Goal: Task Accomplishment & Management: Use online tool/utility

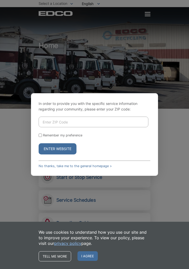
click at [56, 122] on input "Enter ZIP Code" at bounding box center [94, 122] width 110 height 11
click at [40, 127] on input "92028" at bounding box center [94, 122] width 110 height 11
type input "92028"
click at [39, 137] on input "Remember my preference" at bounding box center [40, 135] width 3 height 3
checkbox input "true"
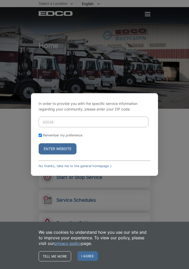
click at [62, 153] on button "Enter Website" at bounding box center [58, 148] width 38 height 11
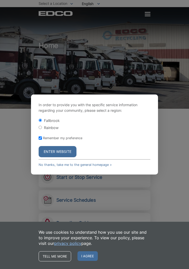
click at [58, 152] on button "Enter Website" at bounding box center [58, 151] width 38 height 11
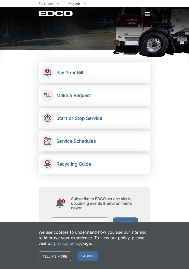
scroll to position [58, 0]
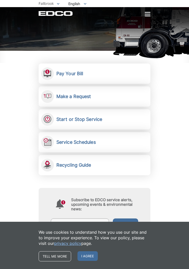
click at [77, 94] on h2 "Make a Request" at bounding box center [73, 97] width 35 height 6
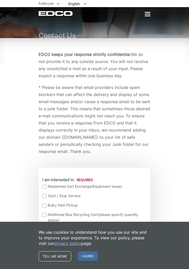
click at [145, 14] on div at bounding box center [148, 14] width 6 height 1
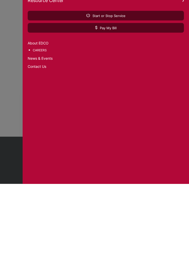
scroll to position [85, 0]
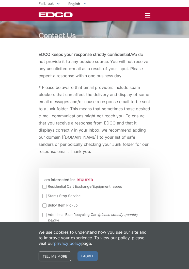
scroll to position [104, 0]
